Goal: Task Accomplishment & Management: Manage account settings

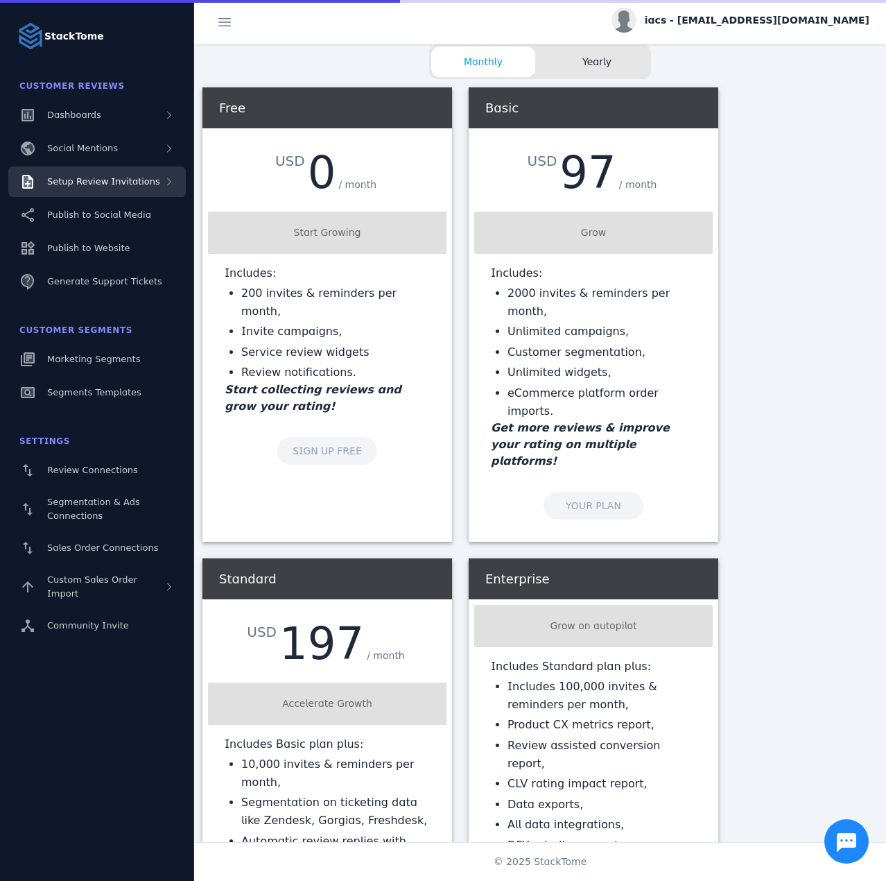
click at [107, 181] on span "Setup Review Invitations" at bounding box center [103, 181] width 113 height 10
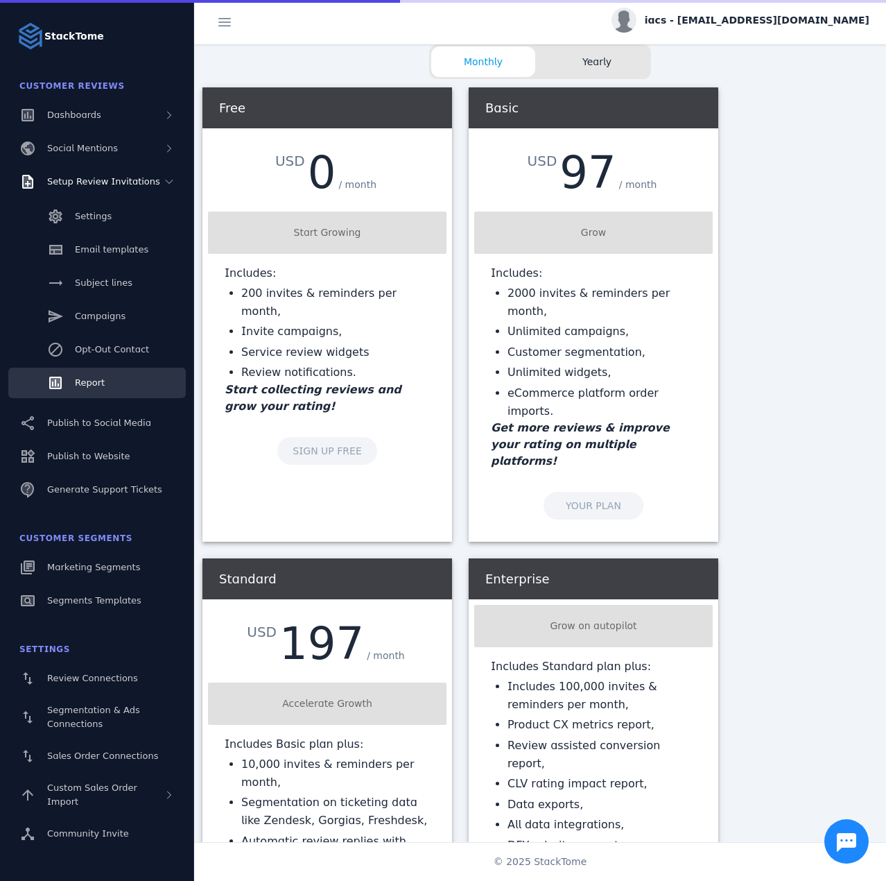
click at [112, 377] on link "Report" at bounding box center [97, 383] width 178 height 31
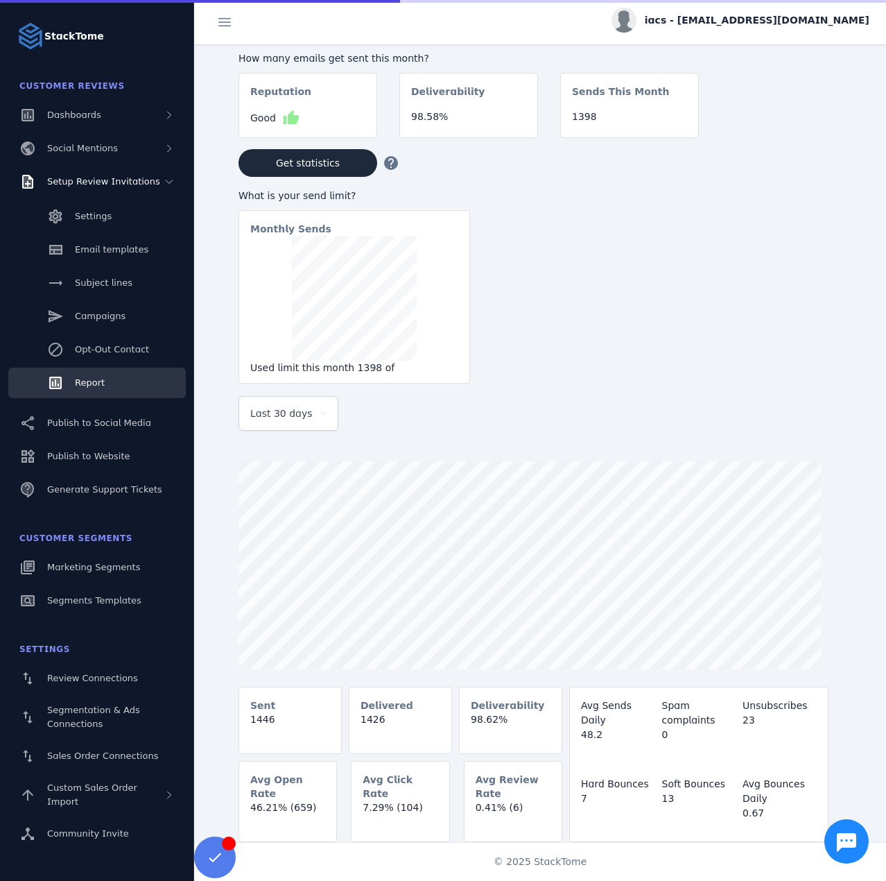
click at [286, 405] on div "Last 30 days" at bounding box center [288, 413] width 76 height 33
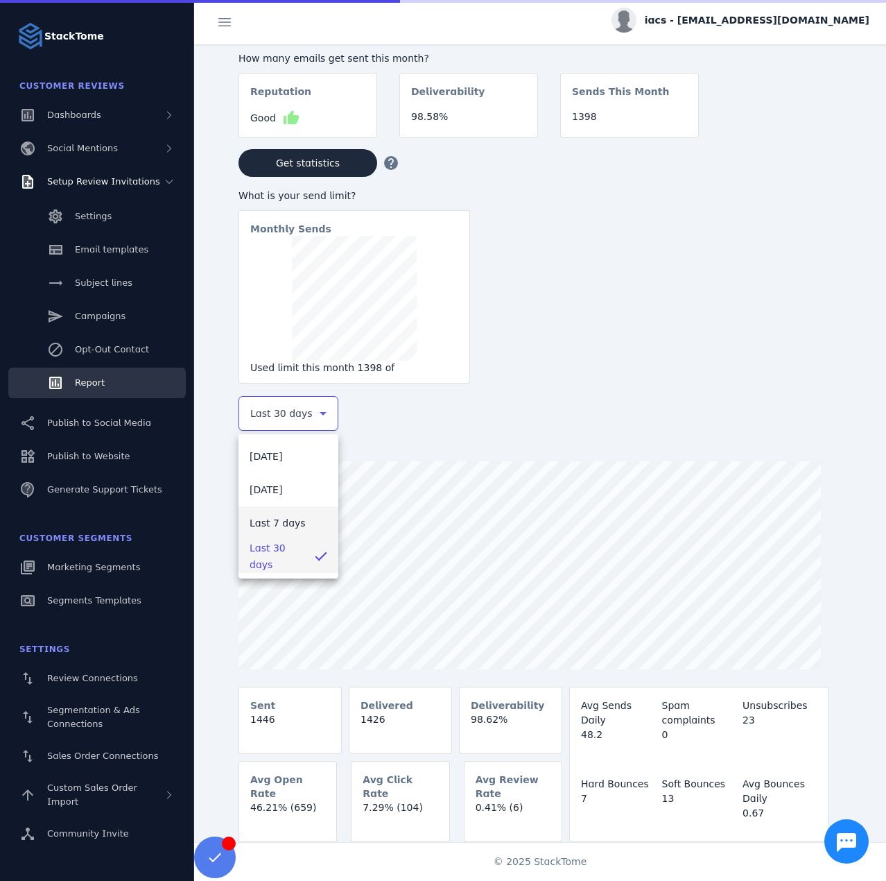
click at [277, 513] on mat-option "Last 7 days" at bounding box center [289, 522] width 100 height 33
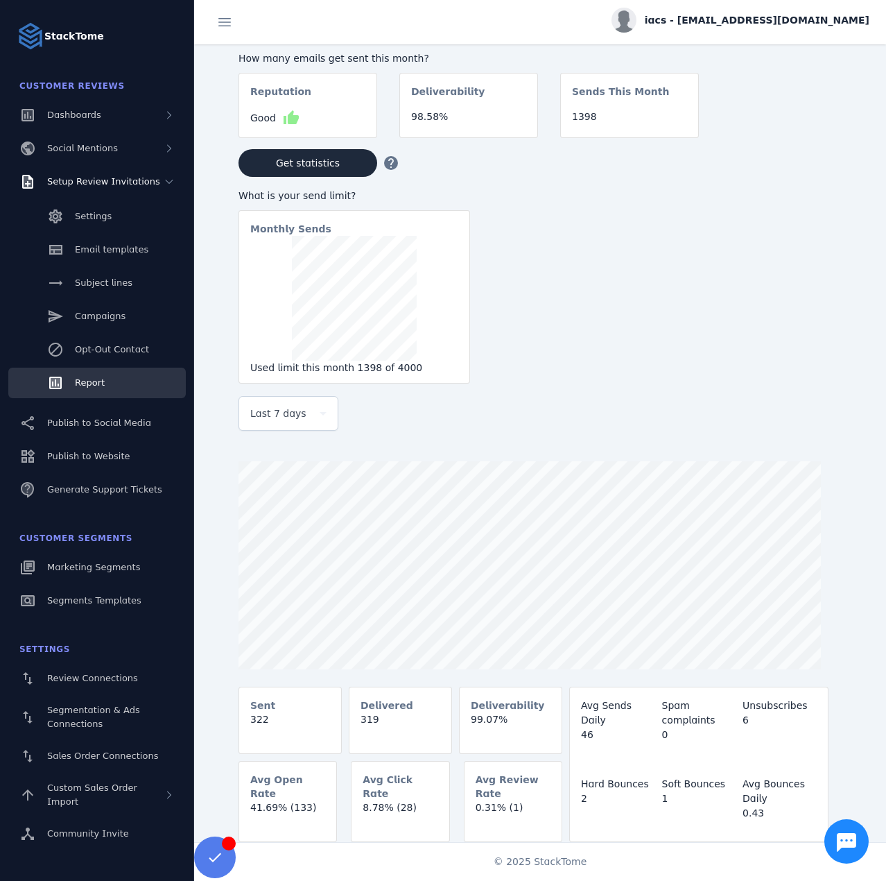
click at [791, 21] on span "iacs - cs_iacs@stacktome.com" at bounding box center [757, 20] width 225 height 15
click at [825, 121] on button "Sign out" at bounding box center [820, 133] width 100 height 33
